Goal: Task Accomplishment & Management: Use online tool/utility

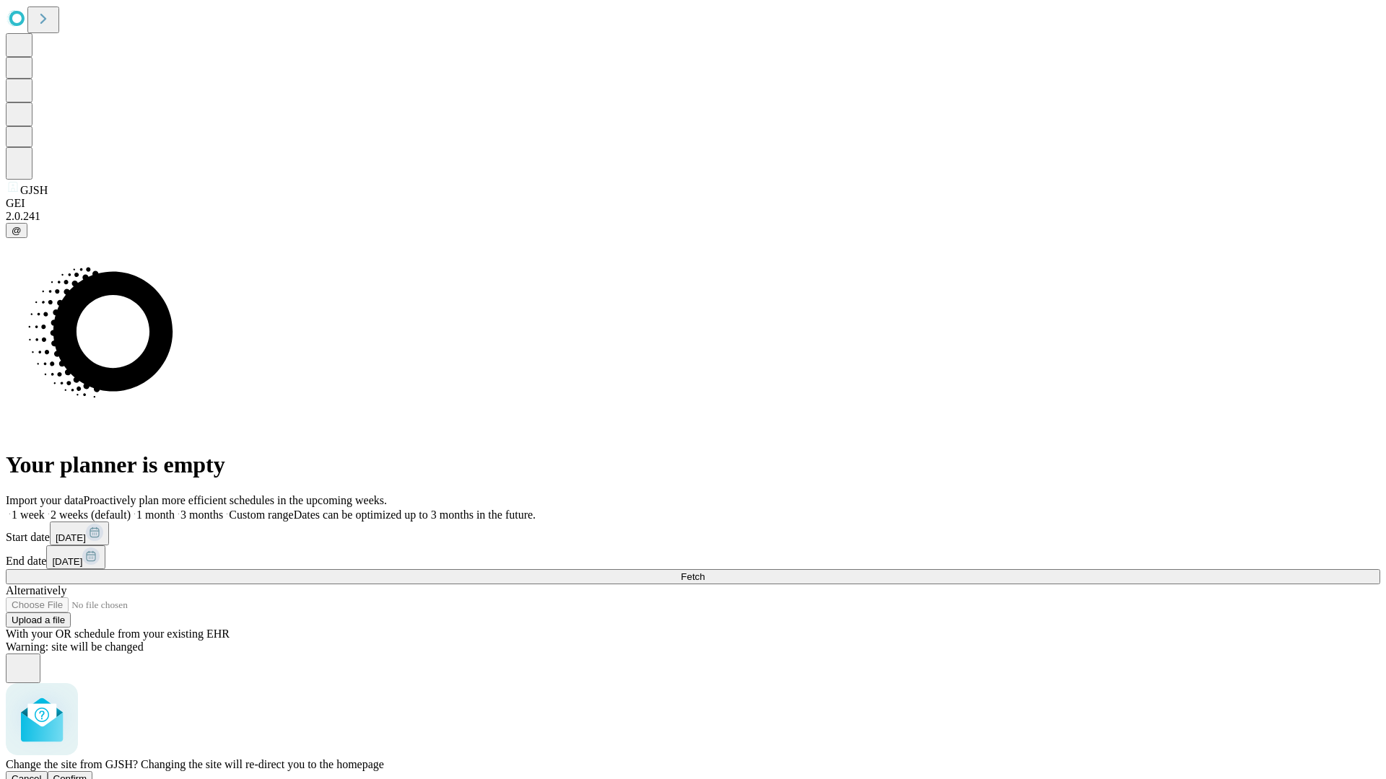
click at [87, 774] on span "Confirm" at bounding box center [70, 779] width 34 height 11
click at [45, 509] on label "1 week" at bounding box center [25, 515] width 39 height 12
click at [704, 572] on span "Fetch" at bounding box center [693, 577] width 24 height 11
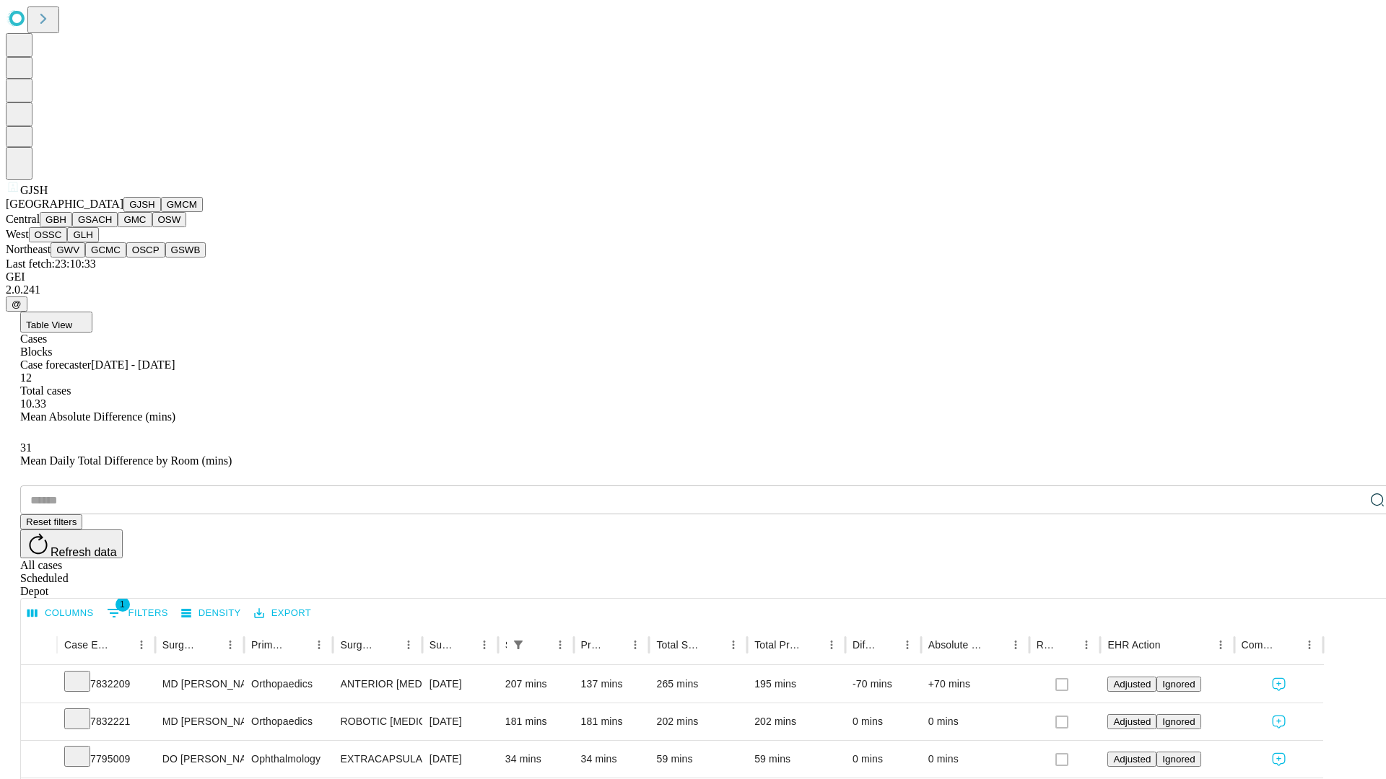
click at [161, 212] on button "GMCM" at bounding box center [182, 204] width 42 height 15
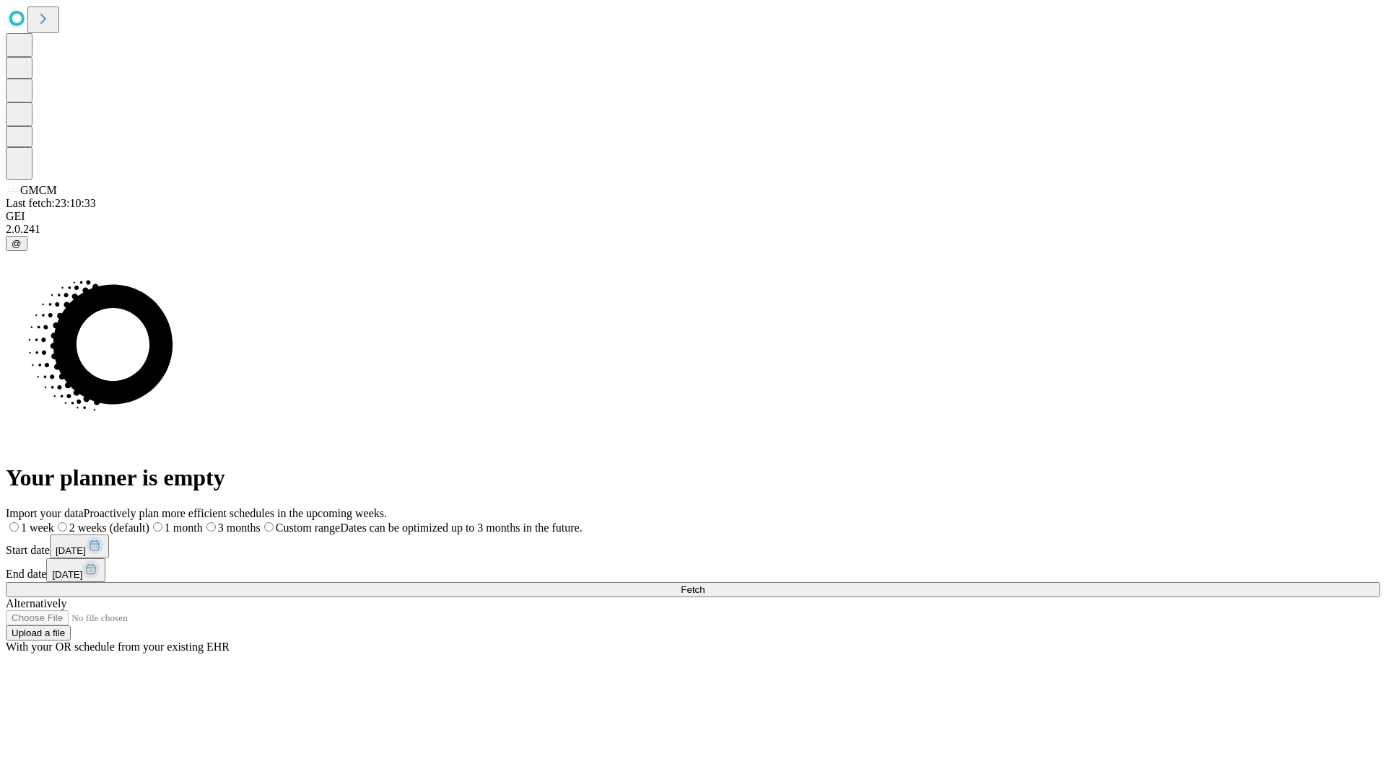
click at [54, 522] on label "1 week" at bounding box center [30, 528] width 48 height 12
click at [704, 585] on span "Fetch" at bounding box center [693, 590] width 24 height 11
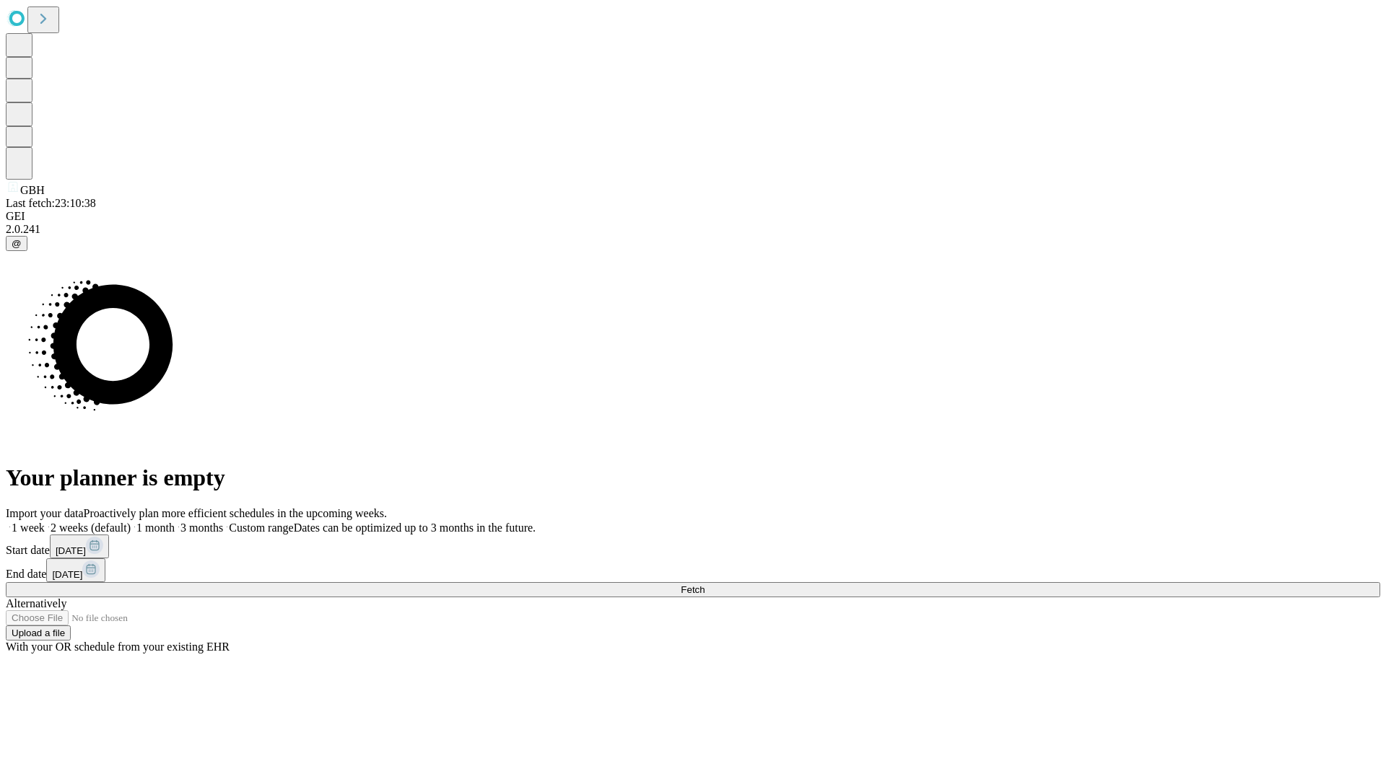
click at [45, 522] on label "1 week" at bounding box center [25, 528] width 39 height 12
click at [704, 585] on span "Fetch" at bounding box center [693, 590] width 24 height 11
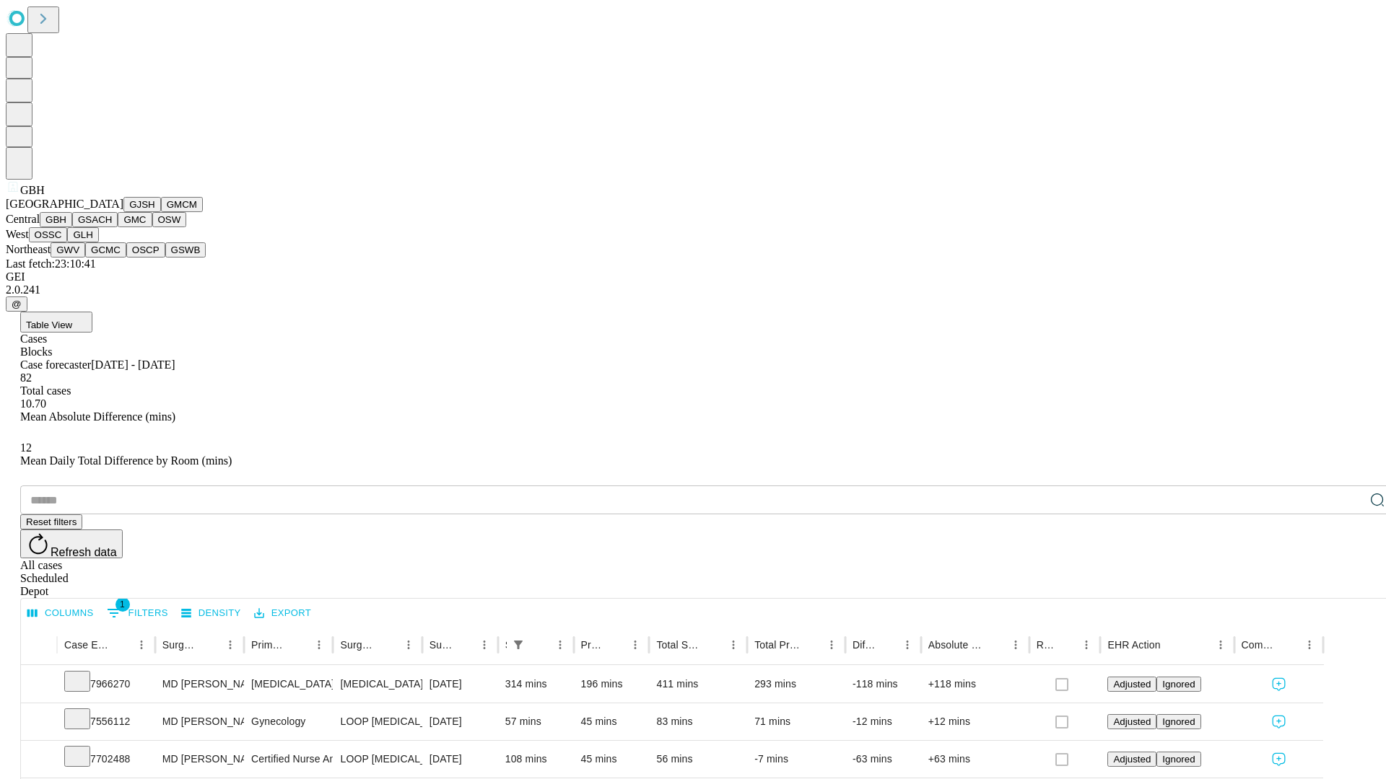
click at [112, 227] on button "GSACH" at bounding box center [94, 219] width 45 height 15
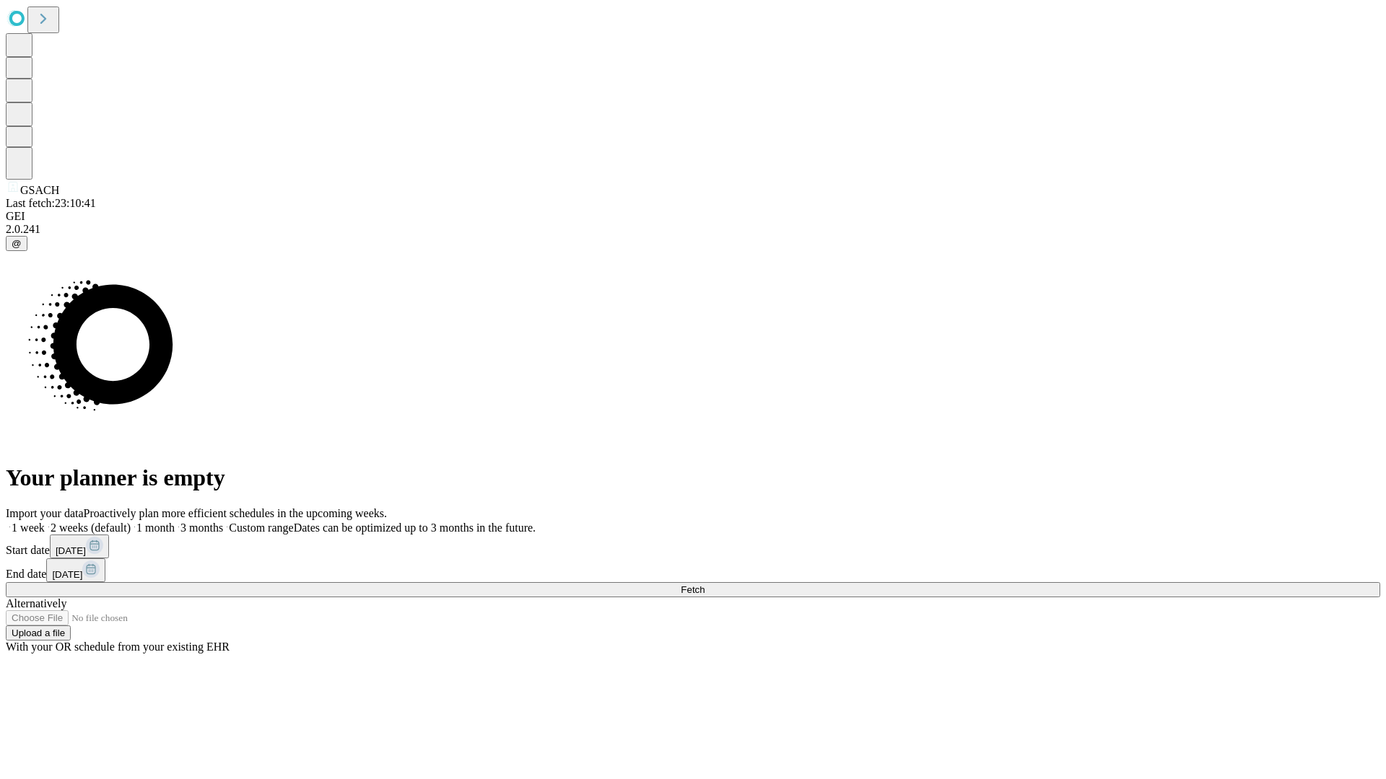
click at [45, 522] on label "1 week" at bounding box center [25, 528] width 39 height 12
click at [704, 585] on span "Fetch" at bounding box center [693, 590] width 24 height 11
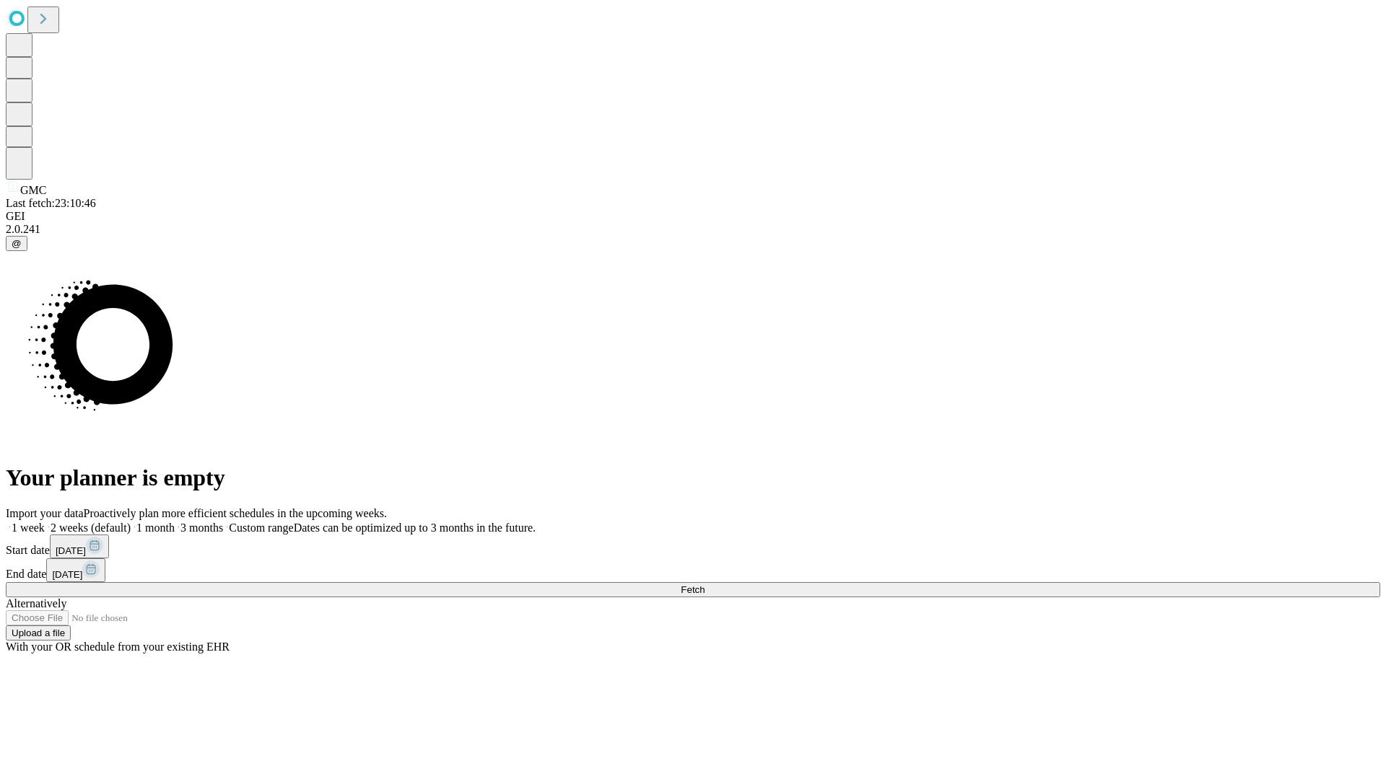
click at [704, 585] on span "Fetch" at bounding box center [693, 590] width 24 height 11
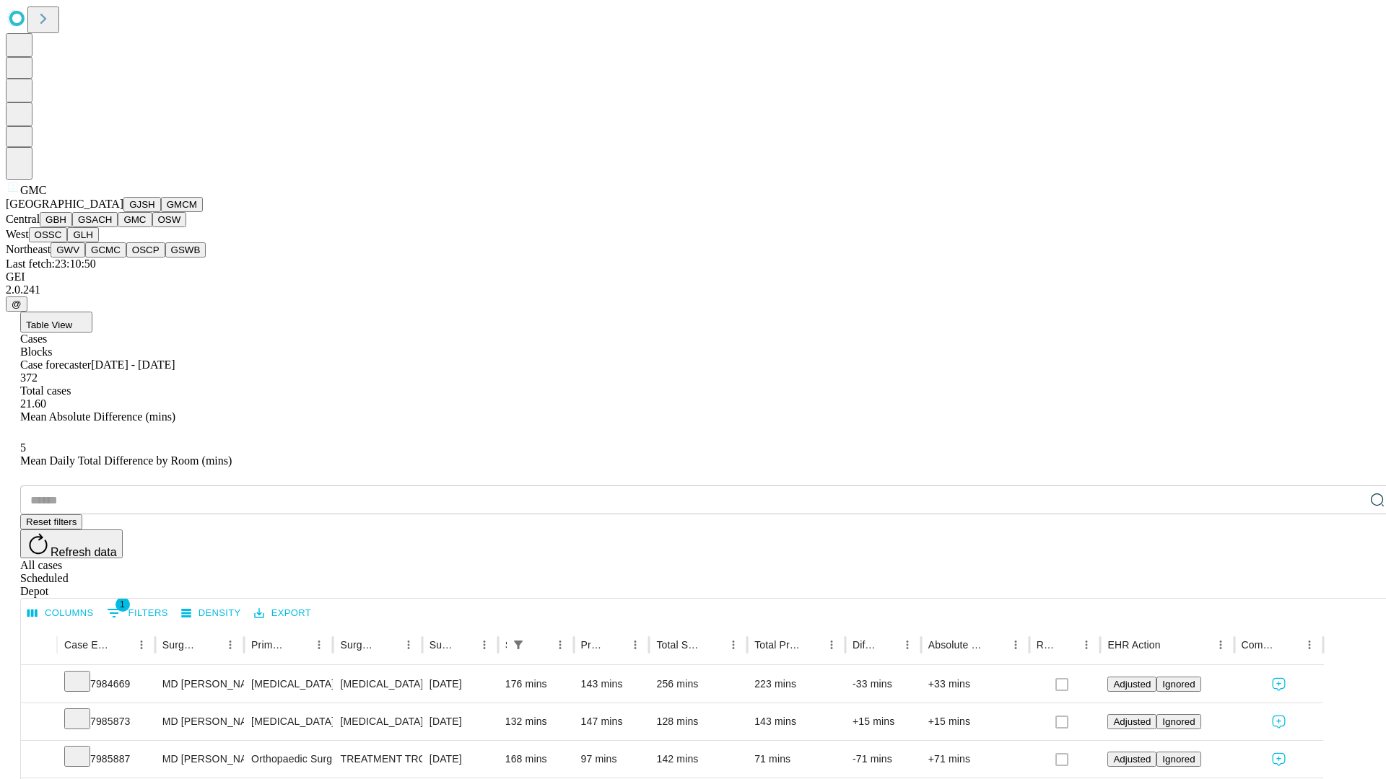
click at [152, 227] on button "OSW" at bounding box center [169, 219] width 35 height 15
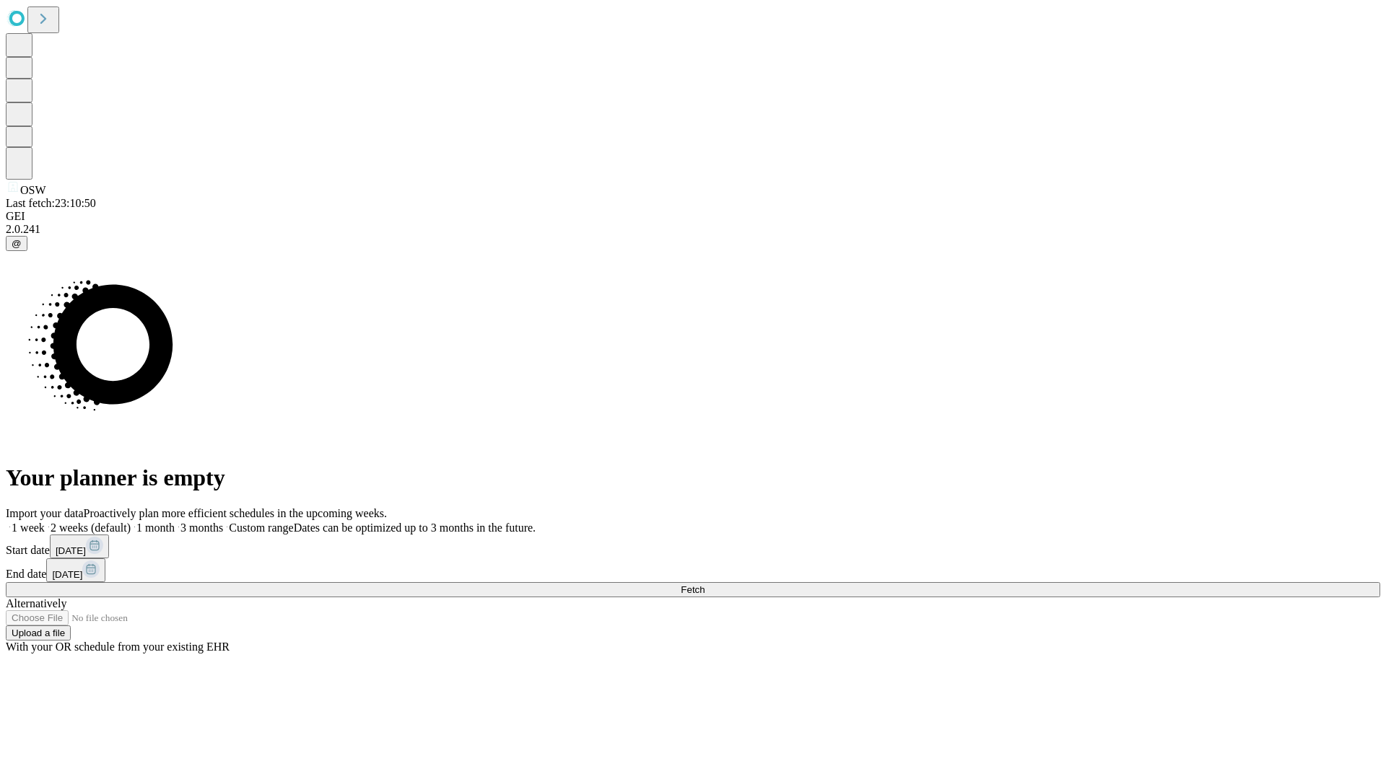
click at [45, 522] on label "1 week" at bounding box center [25, 528] width 39 height 12
click at [704, 585] on span "Fetch" at bounding box center [693, 590] width 24 height 11
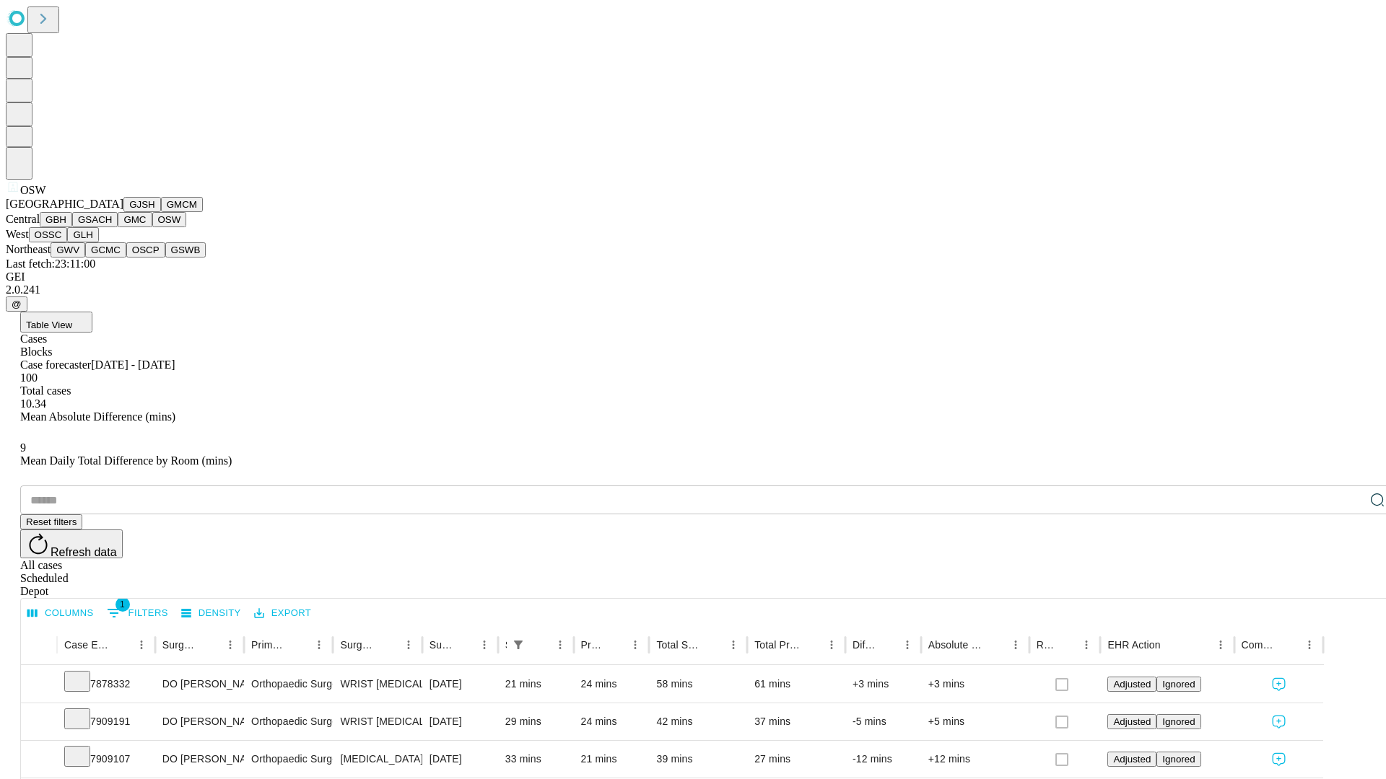
click at [68, 242] on button "OSSC" at bounding box center [48, 234] width 39 height 15
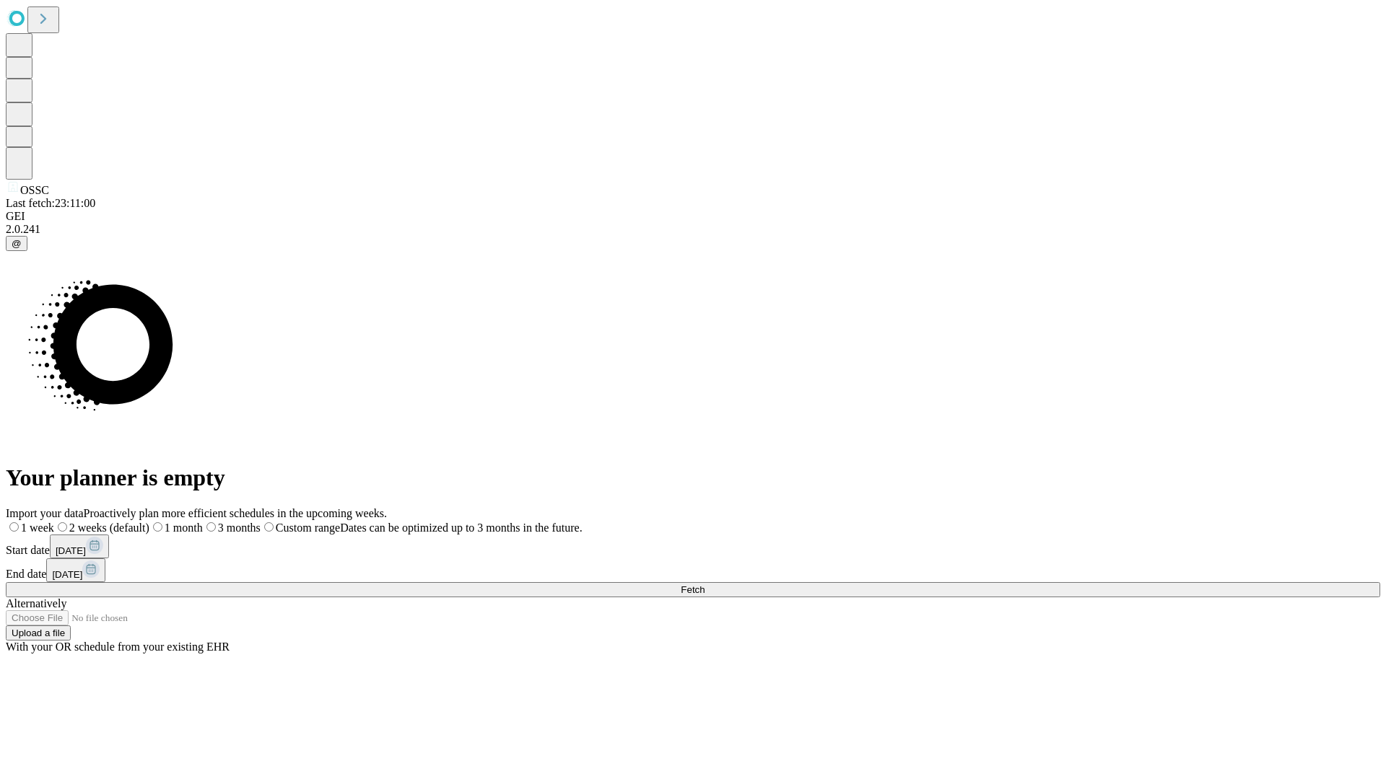
click at [54, 522] on label "1 week" at bounding box center [30, 528] width 48 height 12
click at [704, 585] on span "Fetch" at bounding box center [693, 590] width 24 height 11
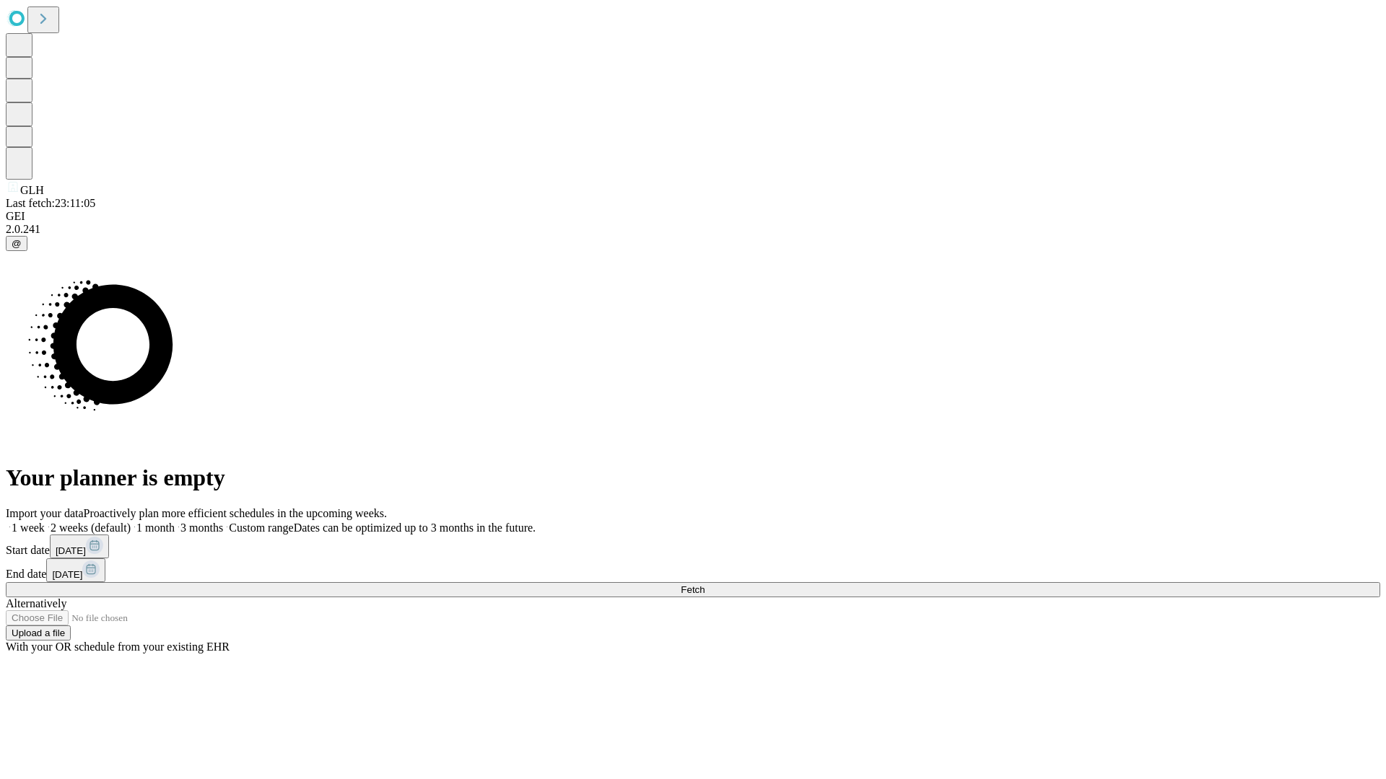
click at [45, 522] on label "1 week" at bounding box center [25, 528] width 39 height 12
click at [704, 585] on span "Fetch" at bounding box center [693, 590] width 24 height 11
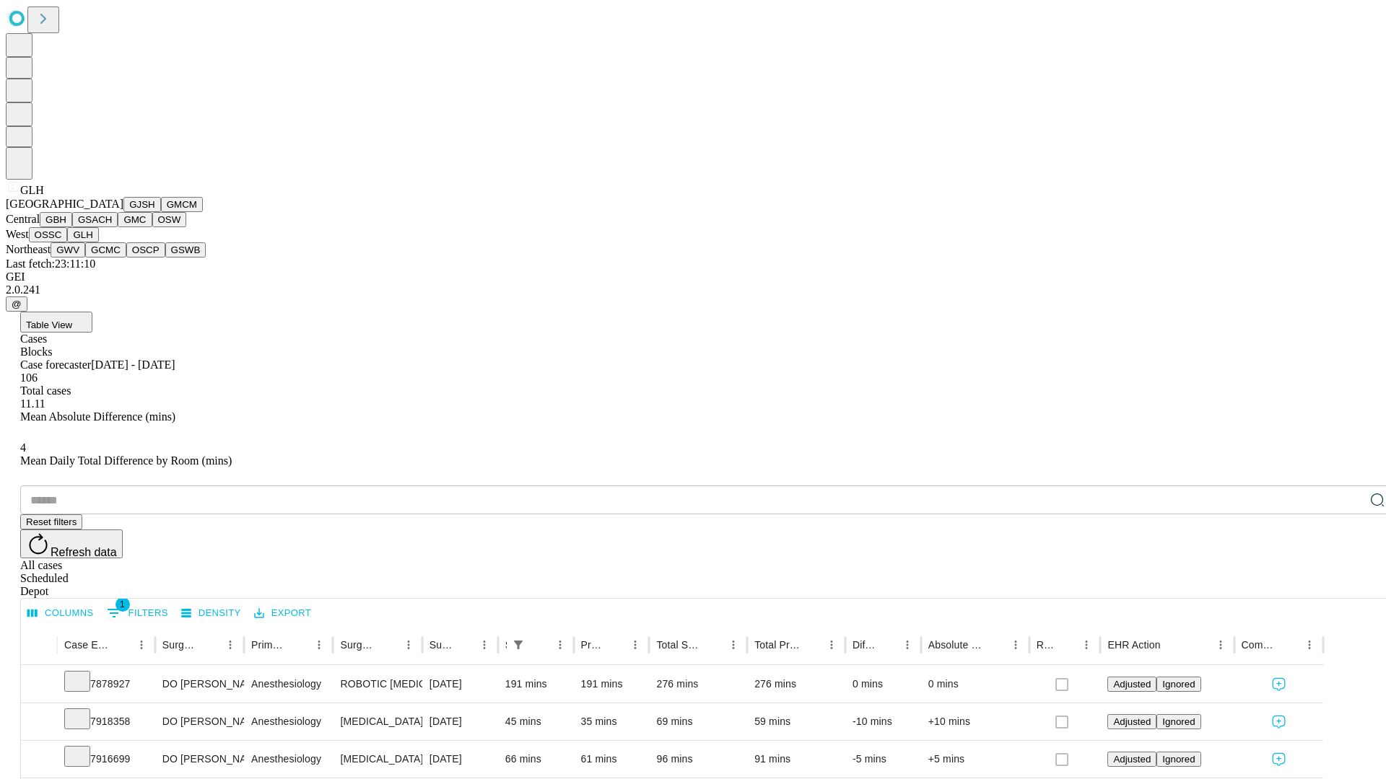
click at [85, 258] on button "GWV" at bounding box center [68, 249] width 35 height 15
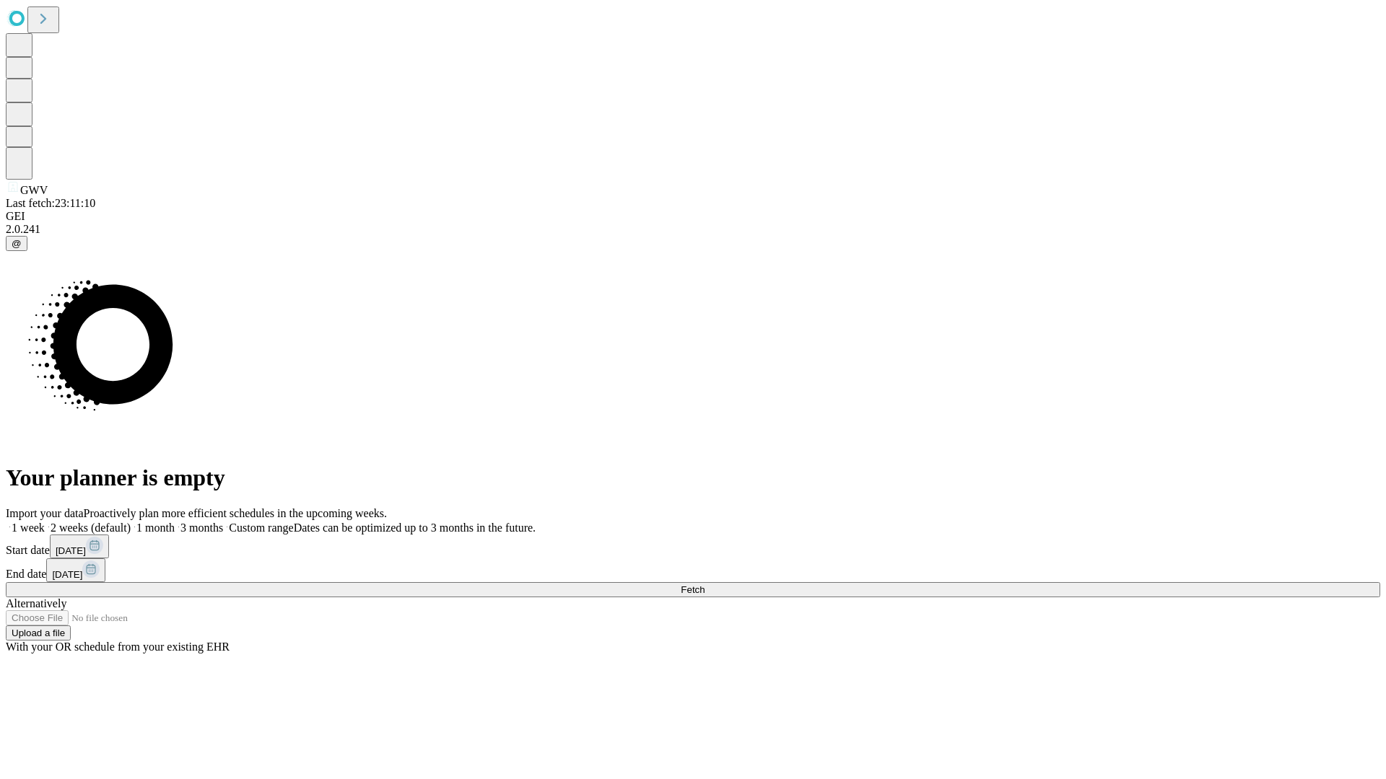
click at [45, 522] on label "1 week" at bounding box center [25, 528] width 39 height 12
click at [704, 585] on span "Fetch" at bounding box center [693, 590] width 24 height 11
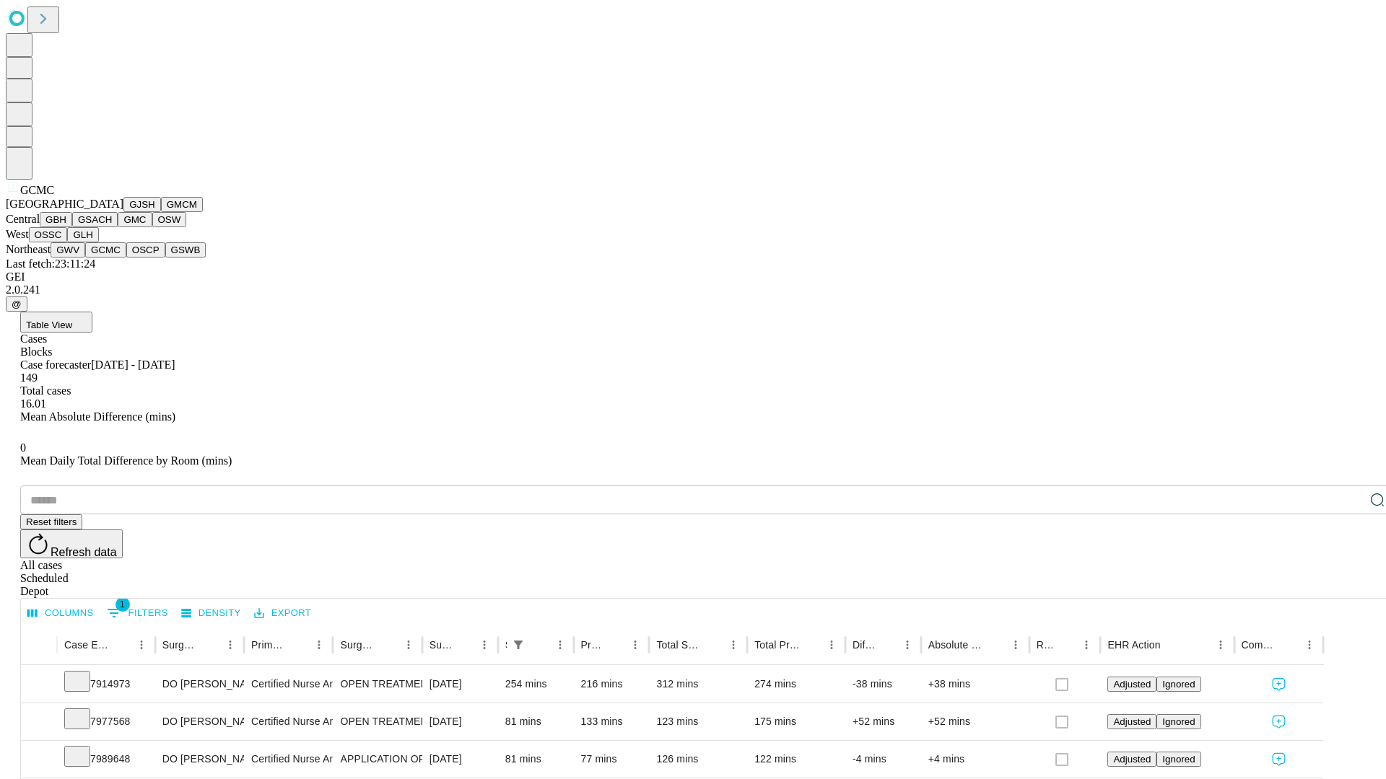
click at [126, 258] on button "OSCP" at bounding box center [145, 249] width 39 height 15
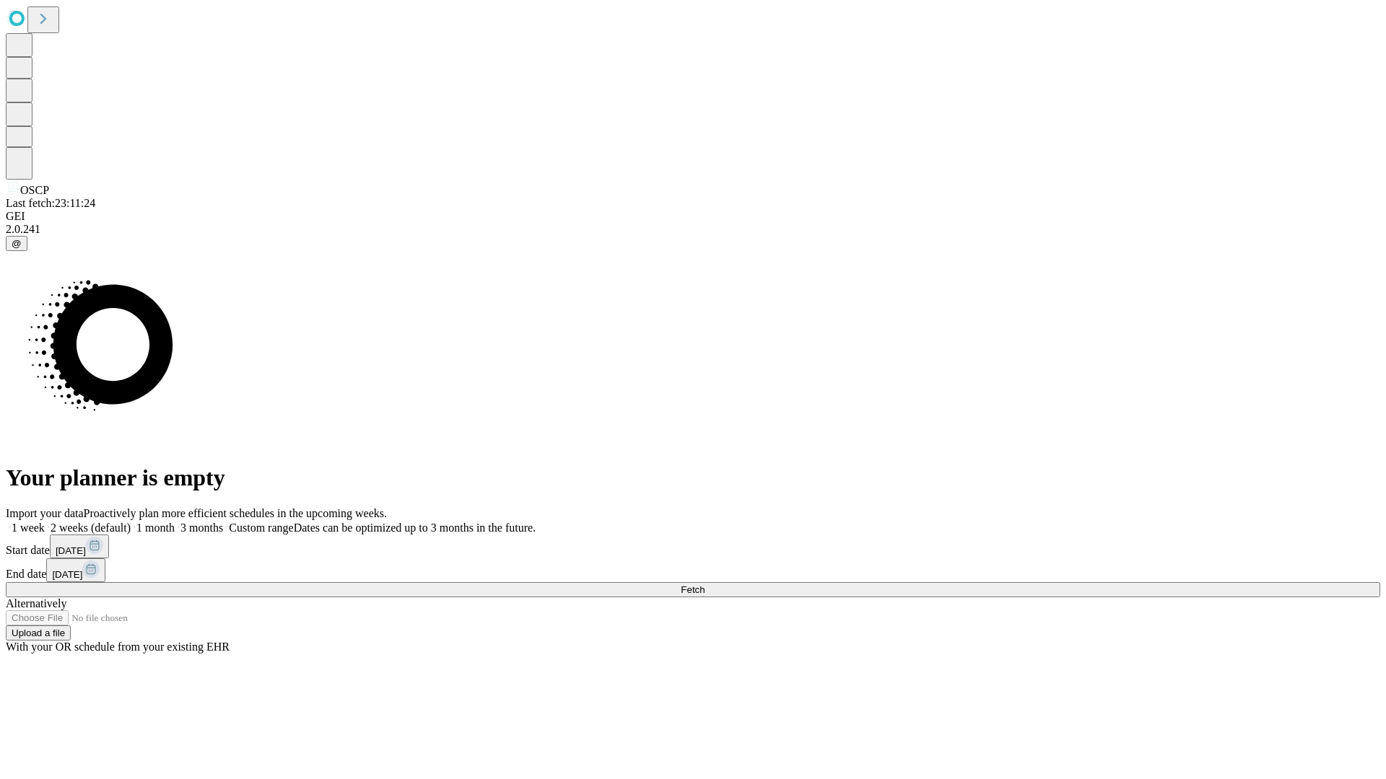
click at [45, 522] on label "1 week" at bounding box center [25, 528] width 39 height 12
click at [704, 585] on span "Fetch" at bounding box center [693, 590] width 24 height 11
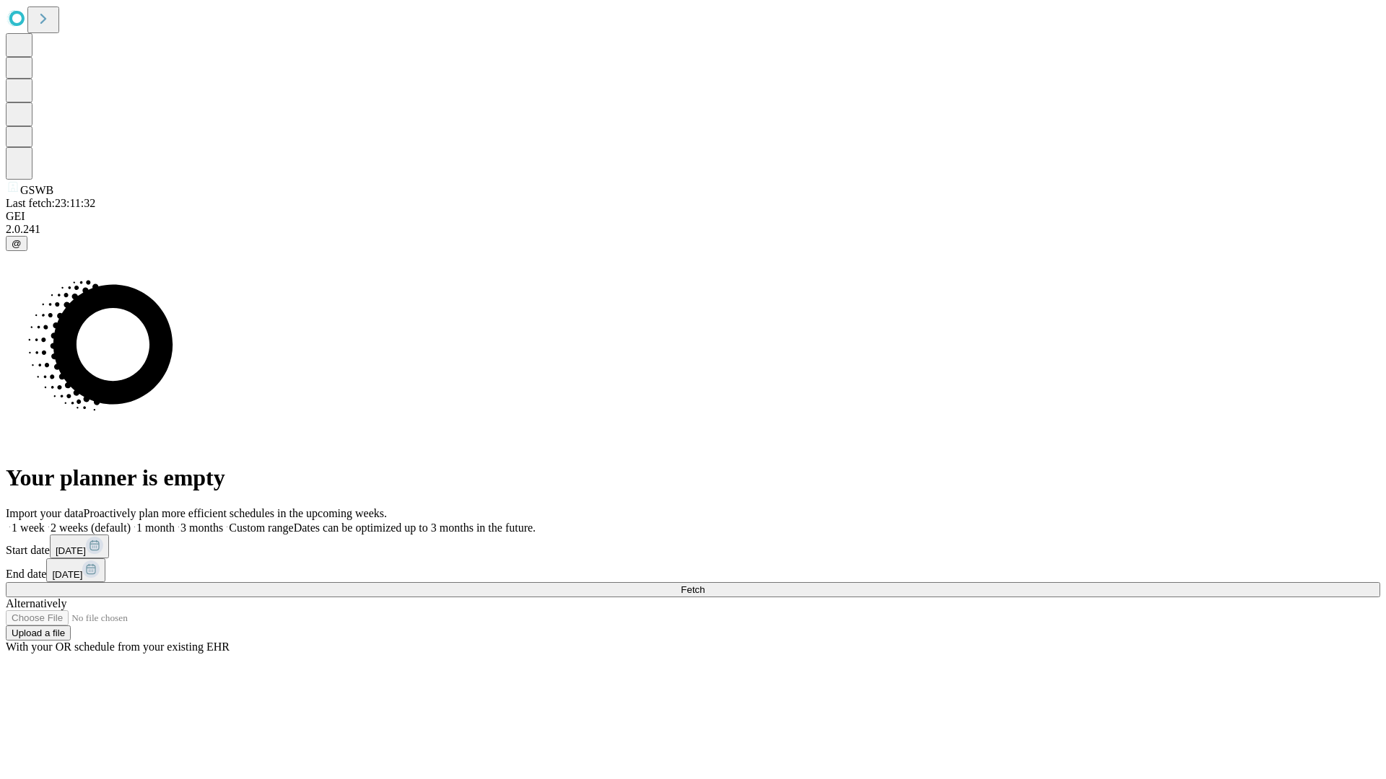
click at [45, 522] on label "1 week" at bounding box center [25, 528] width 39 height 12
click at [704, 585] on span "Fetch" at bounding box center [693, 590] width 24 height 11
